Goal: Task Accomplishment & Management: Manage account settings

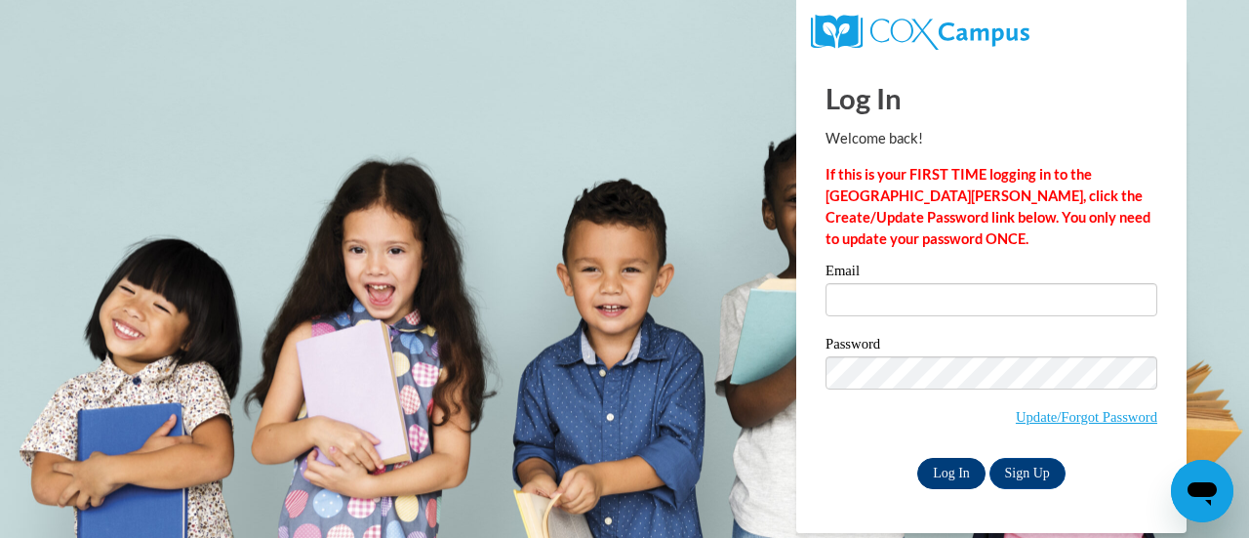
type input "[EMAIL_ADDRESS][PERSON_NAME][DOMAIN_NAME]"
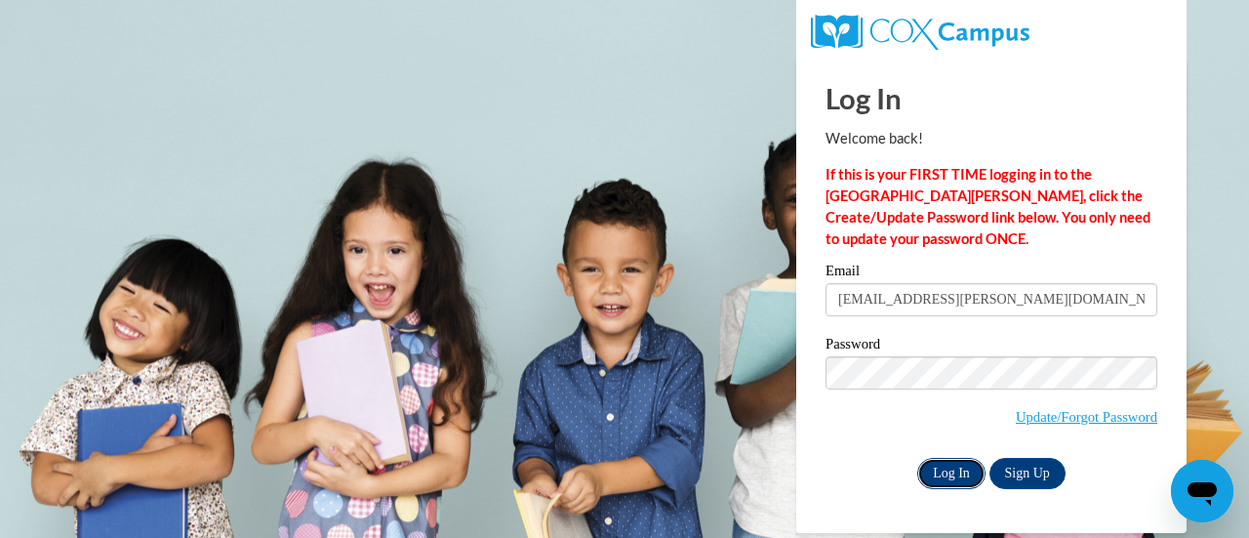
click at [939, 468] on input "Log In" at bounding box center [951, 473] width 68 height 31
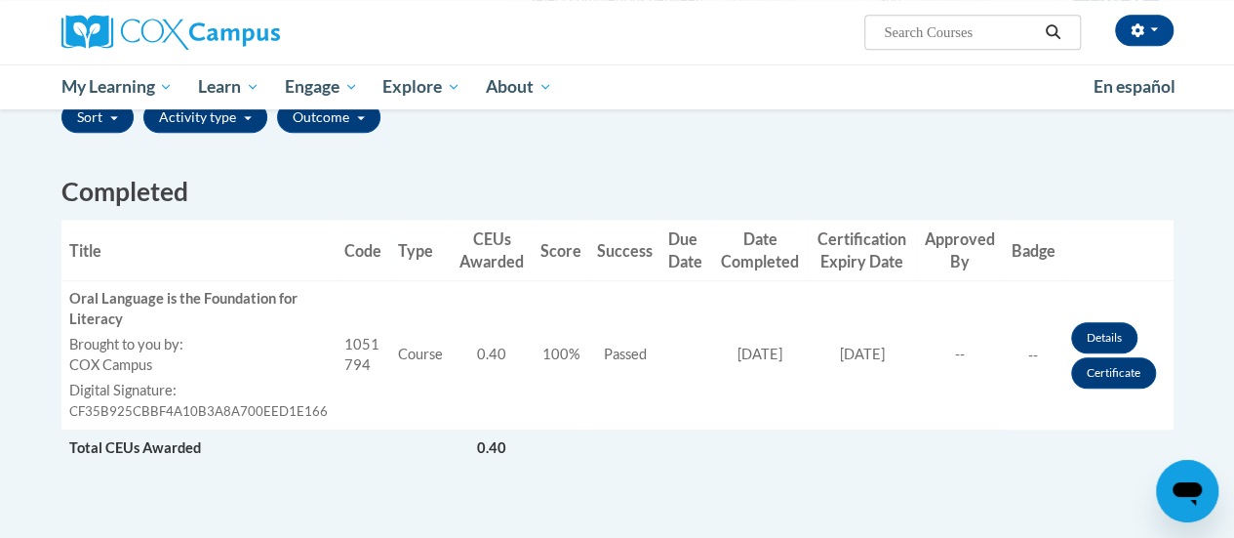
scroll to position [488, 0]
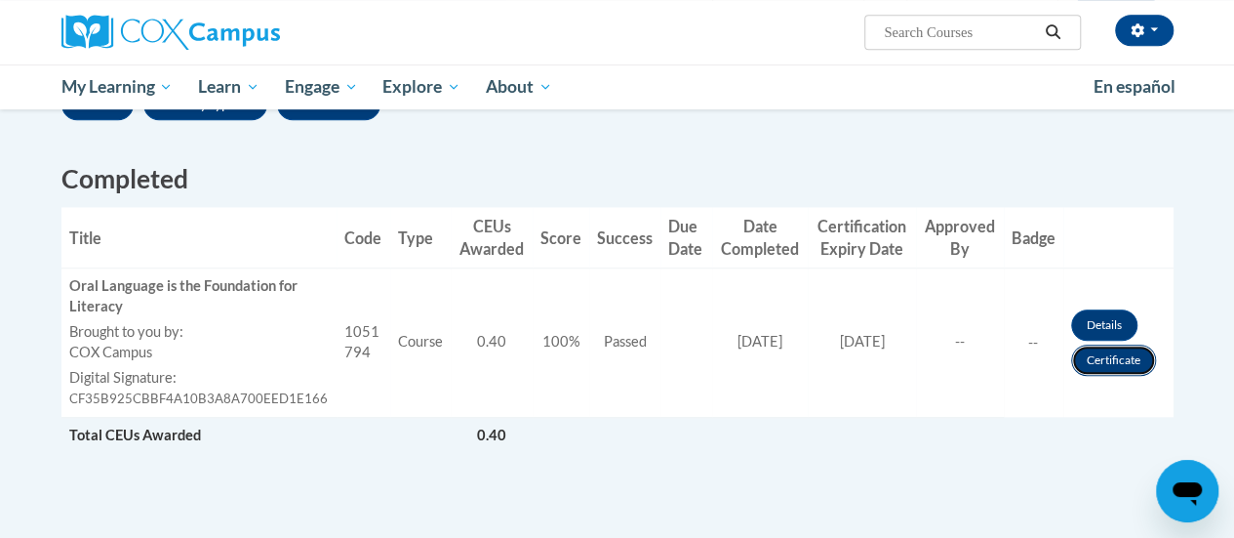
click at [1101, 359] on link "Certificate" at bounding box center [1114, 359] width 85 height 31
